Goal: Information Seeking & Learning: Learn about a topic

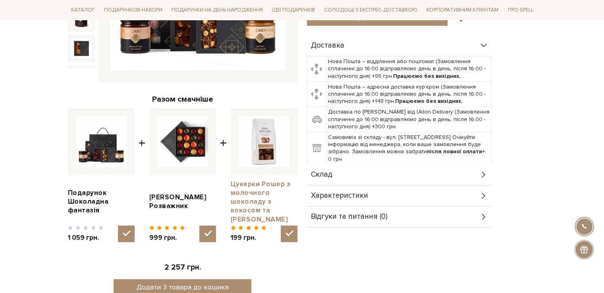
scroll to position [278, 0]
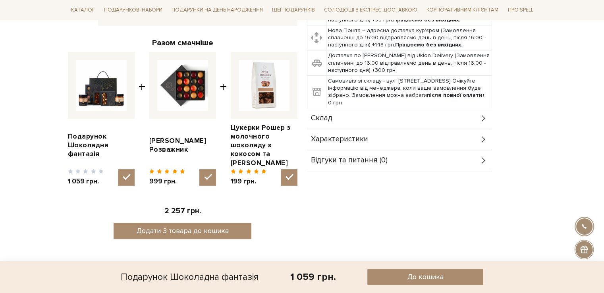
click at [363, 118] on div "Склад" at bounding box center [399, 118] width 185 height 21
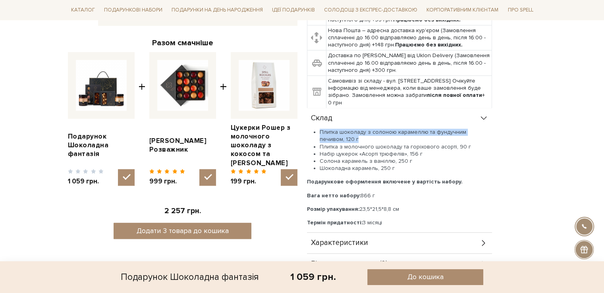
drag, startPoint x: 340, startPoint y: 126, endPoint x: 474, endPoint y: 139, distance: 134.1
click at [473, 139] on div "Склад Плитка шоколаду з солоною карамеллю та фундучним печивом, 120 г Плитка з …" at bounding box center [399, 170] width 185 height 125
click at [443, 161] on li "Солона карамель з ваніллю, 250 г" at bounding box center [406, 161] width 172 height 7
drag, startPoint x: 323, startPoint y: 130, endPoint x: 370, endPoint y: 131, distance: 47.7
click at [371, 130] on span "Плитка шоколаду з солоною карамеллю та фундучним печивом, 120 г" at bounding box center [393, 136] width 147 height 14
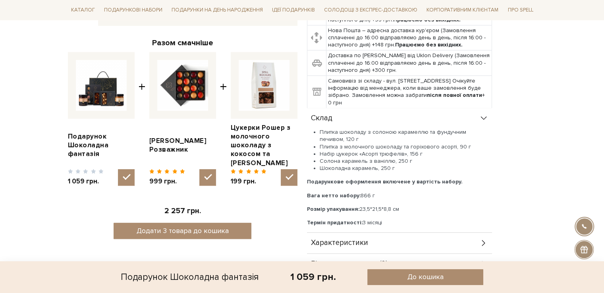
click at [339, 118] on div "Склад" at bounding box center [399, 118] width 185 height 21
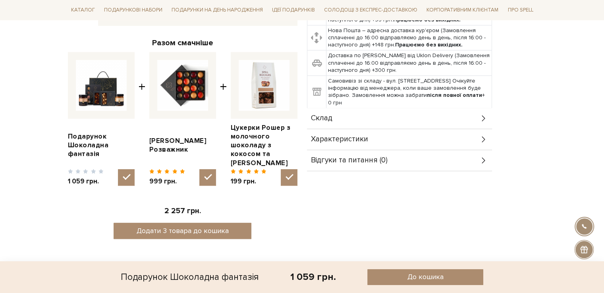
click at [469, 116] on div "Склад" at bounding box center [399, 118] width 185 height 21
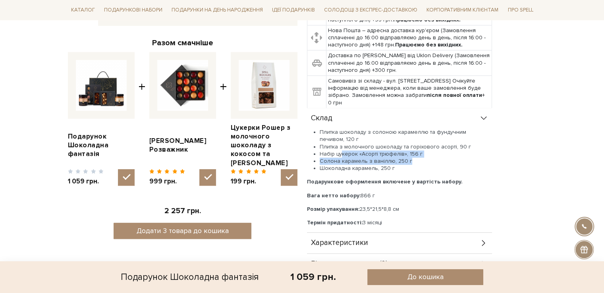
drag, startPoint x: 347, startPoint y: 150, endPoint x: 439, endPoint y: 169, distance: 93.7
click at [433, 167] on ul "Плитка шоколаду з солоною карамеллю та фундучним печивом, 120 г Плитка з молочн…" at bounding box center [399, 150] width 185 height 43
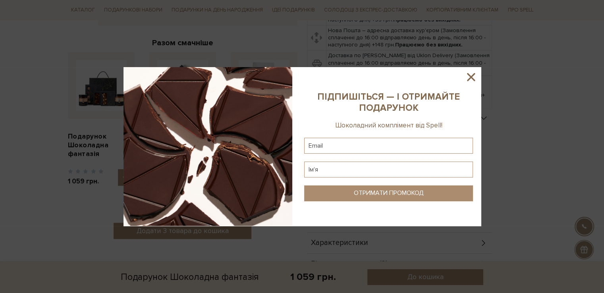
click at [439, 169] on div at bounding box center [302, 146] width 604 height 293
